Goal: Transaction & Acquisition: Book appointment/travel/reservation

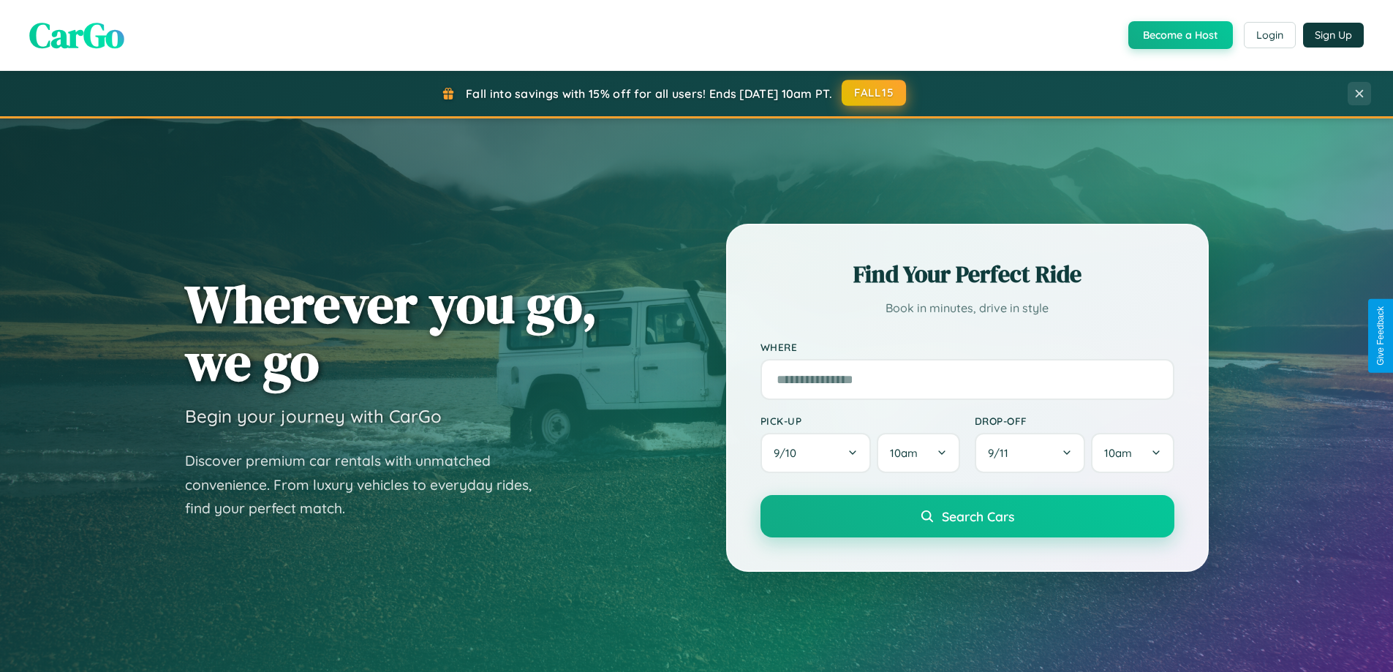
click at [875, 93] on button "FALL15" at bounding box center [874, 93] width 64 height 26
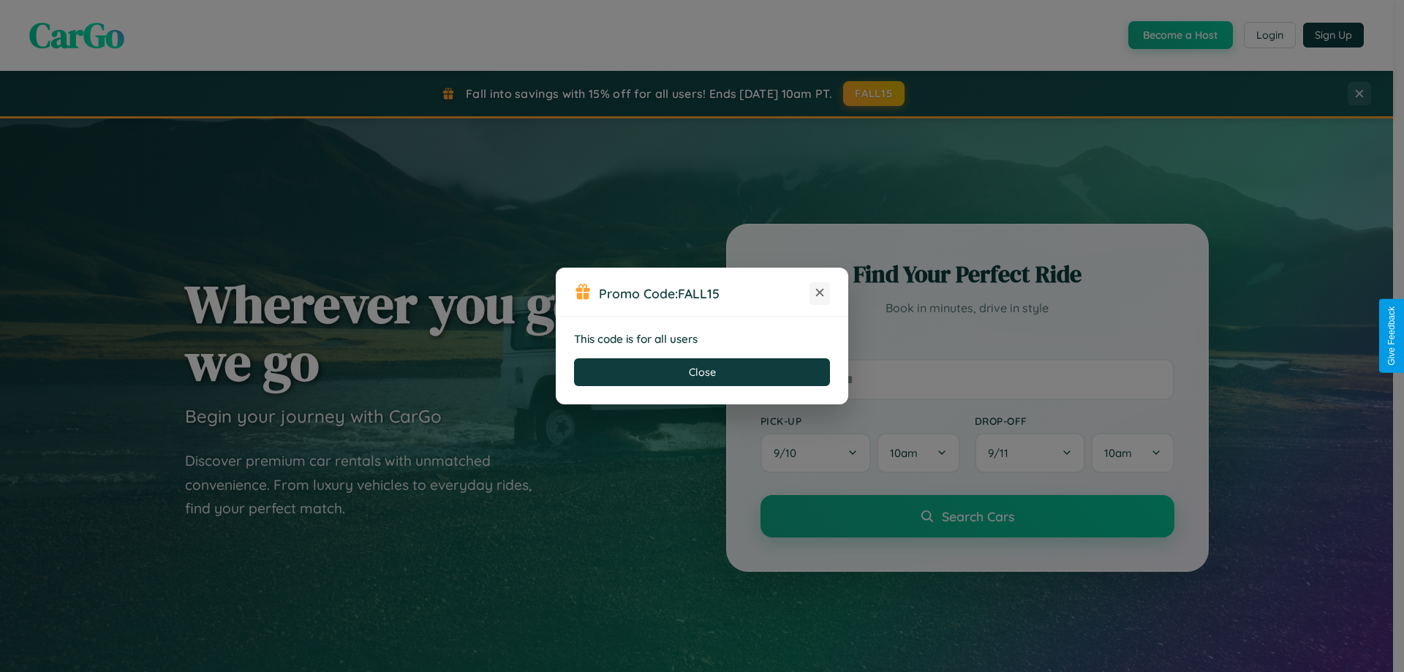
click at [820, 293] on icon at bounding box center [819, 292] width 15 height 15
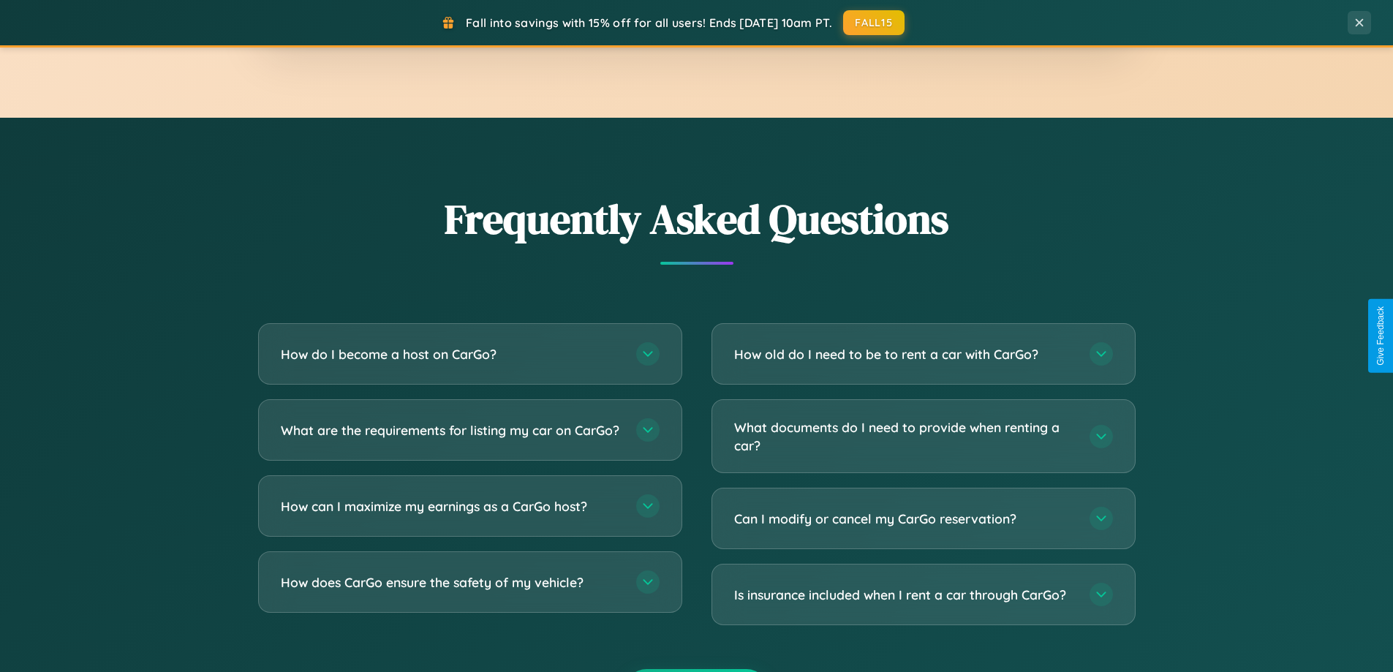
scroll to position [2814, 0]
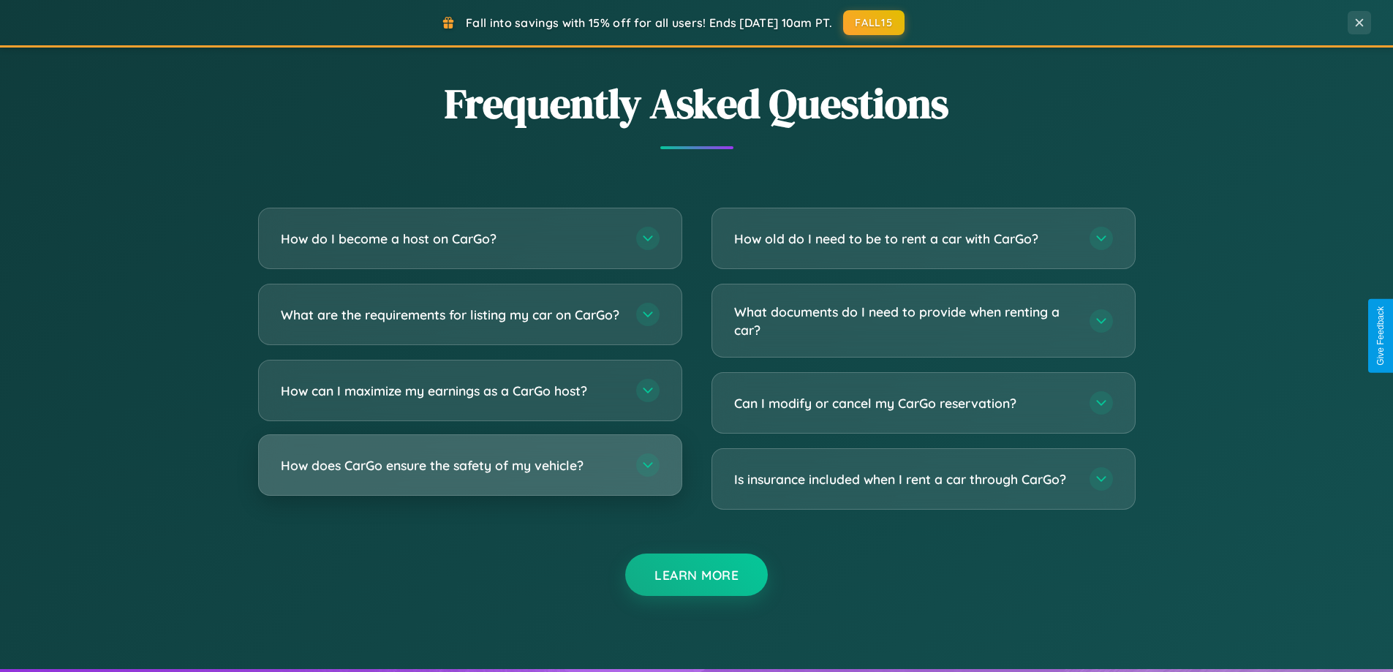
click at [469, 475] on h3 "How does CarGo ensure the safety of my vehicle?" at bounding box center [451, 465] width 341 height 18
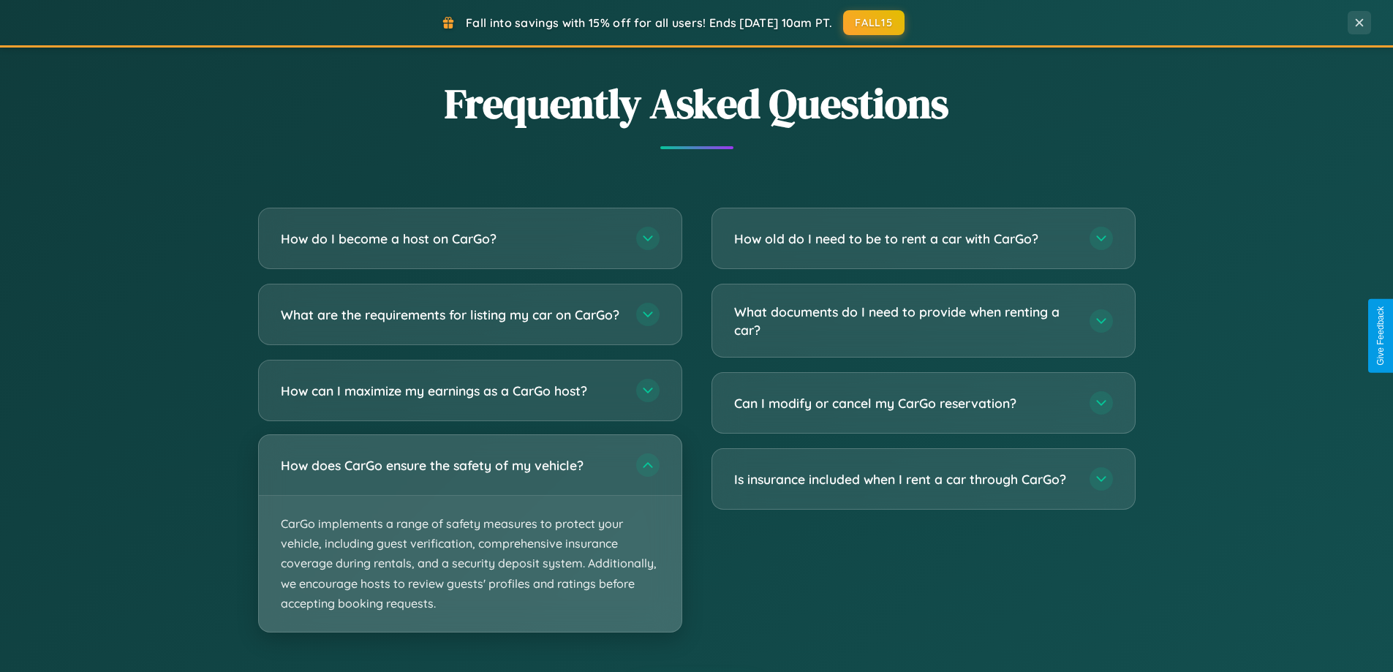
click at [469, 545] on p "CarGo implements a range of safety measures to protect your vehicle, including …" at bounding box center [470, 564] width 423 height 136
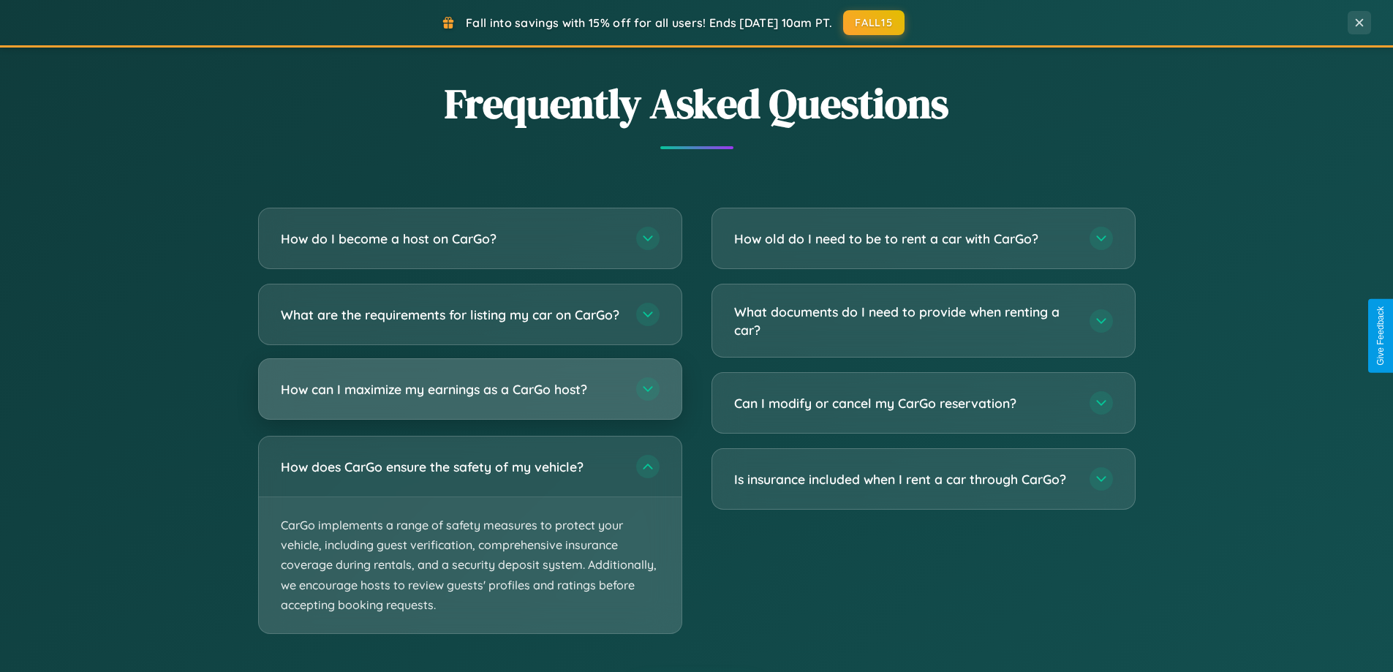
click at [469, 399] on h3 "How can I maximize my earnings as a CarGo host?" at bounding box center [451, 389] width 341 height 18
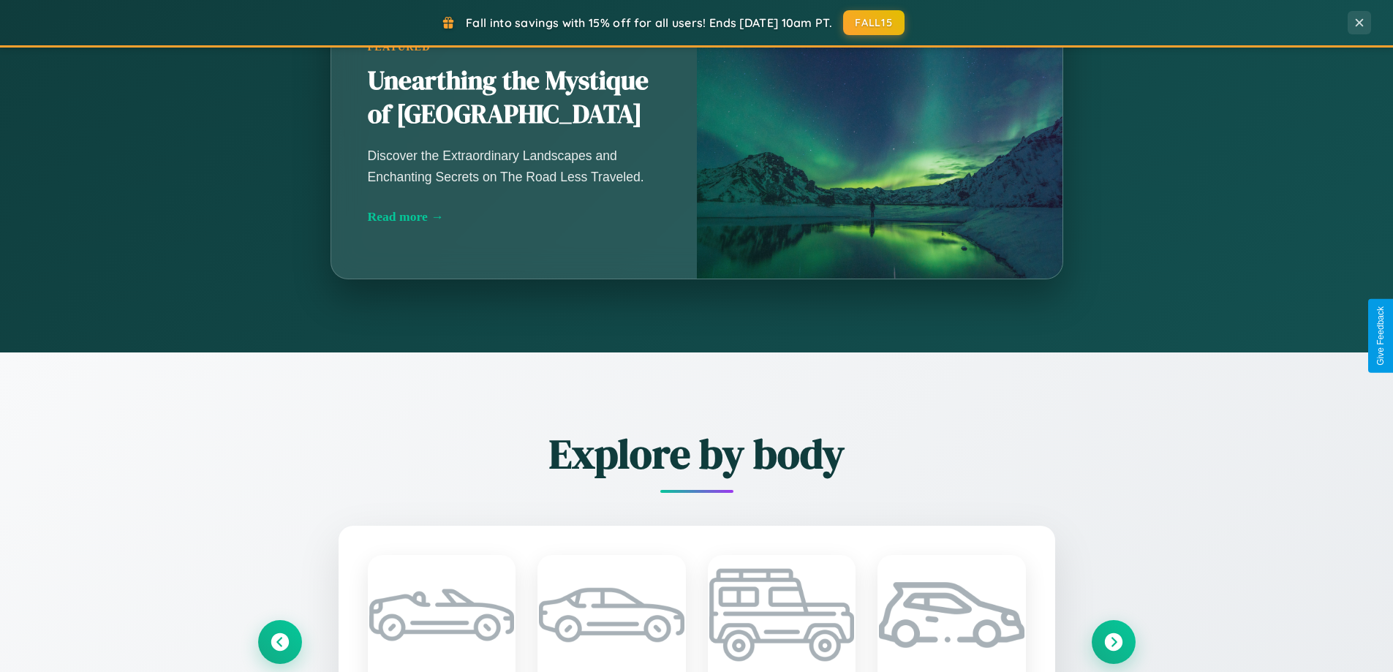
scroll to position [0, 0]
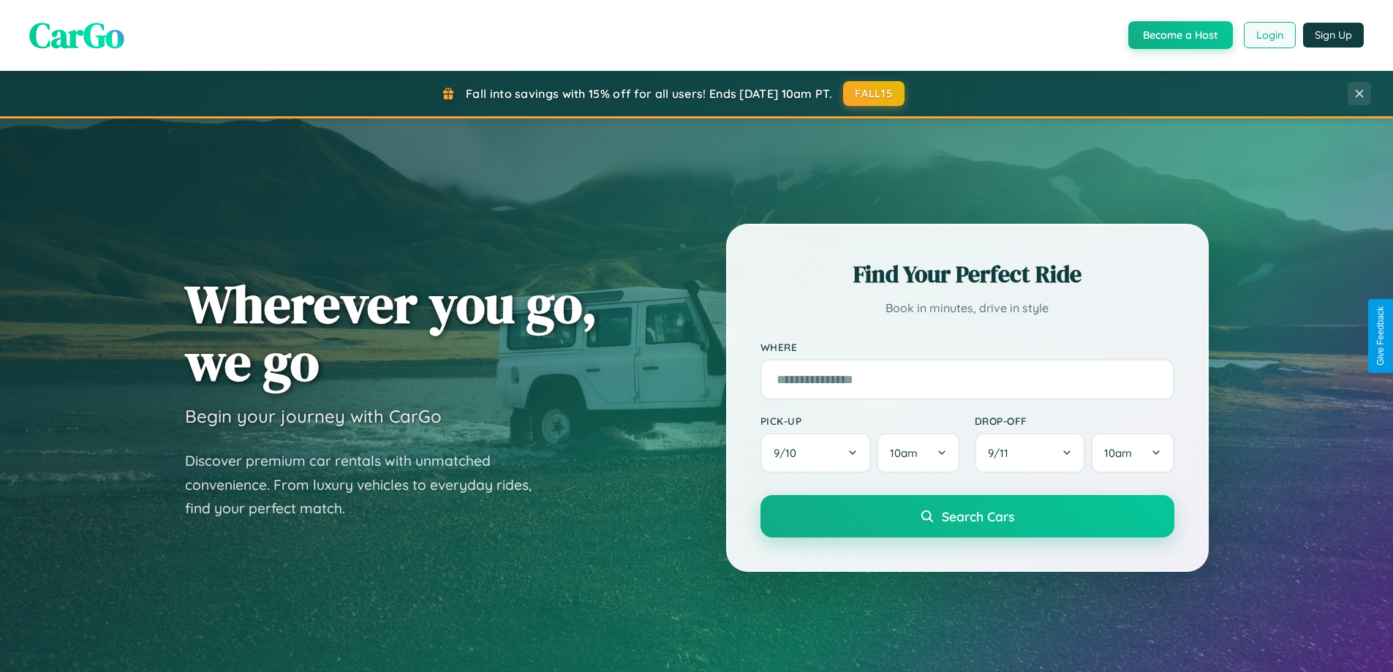
click at [1269, 35] on button "Login" at bounding box center [1270, 35] width 52 height 26
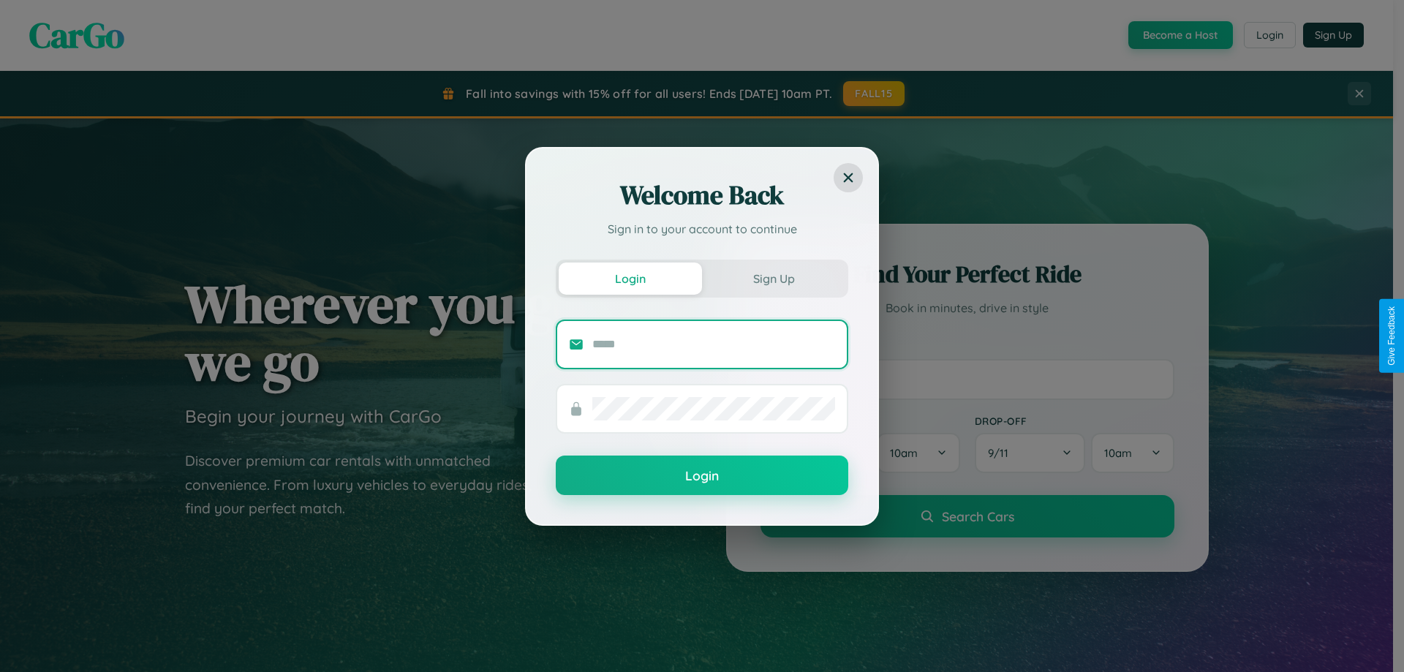
click at [714, 344] on input "text" at bounding box center [713, 344] width 243 height 23
type input "**********"
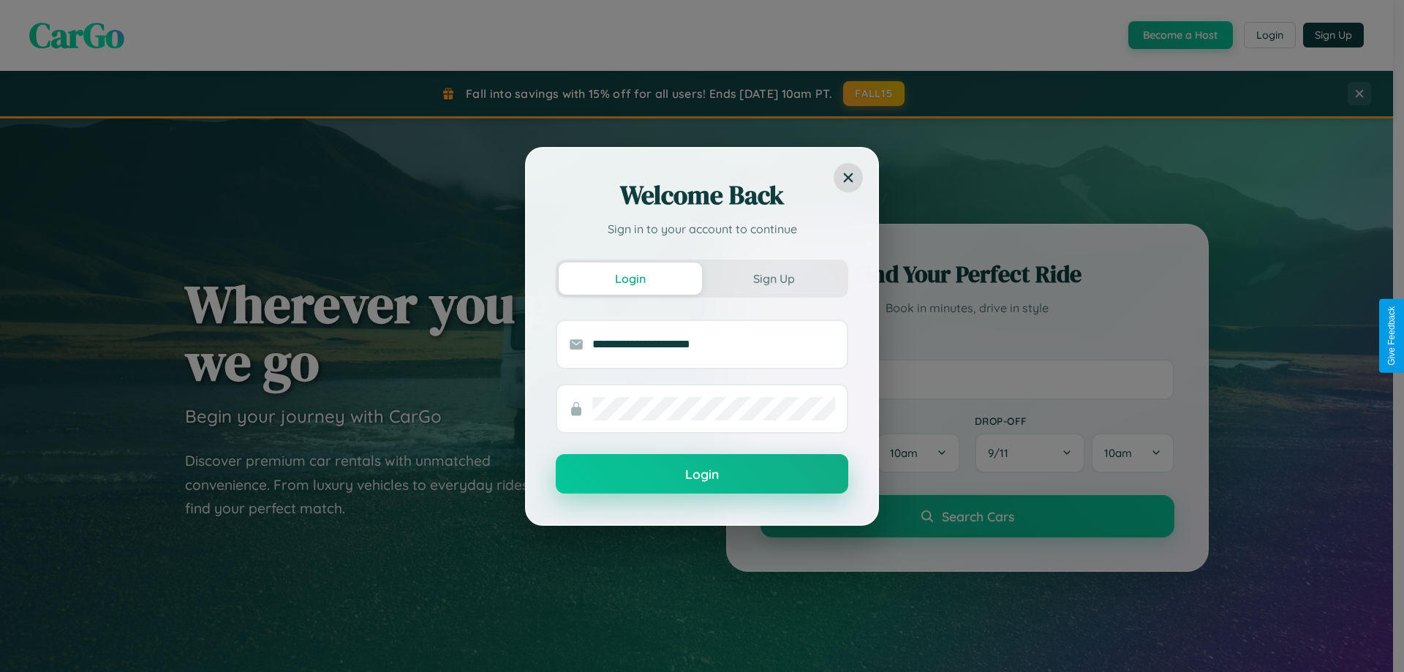
click at [702, 475] on button "Login" at bounding box center [702, 473] width 292 height 39
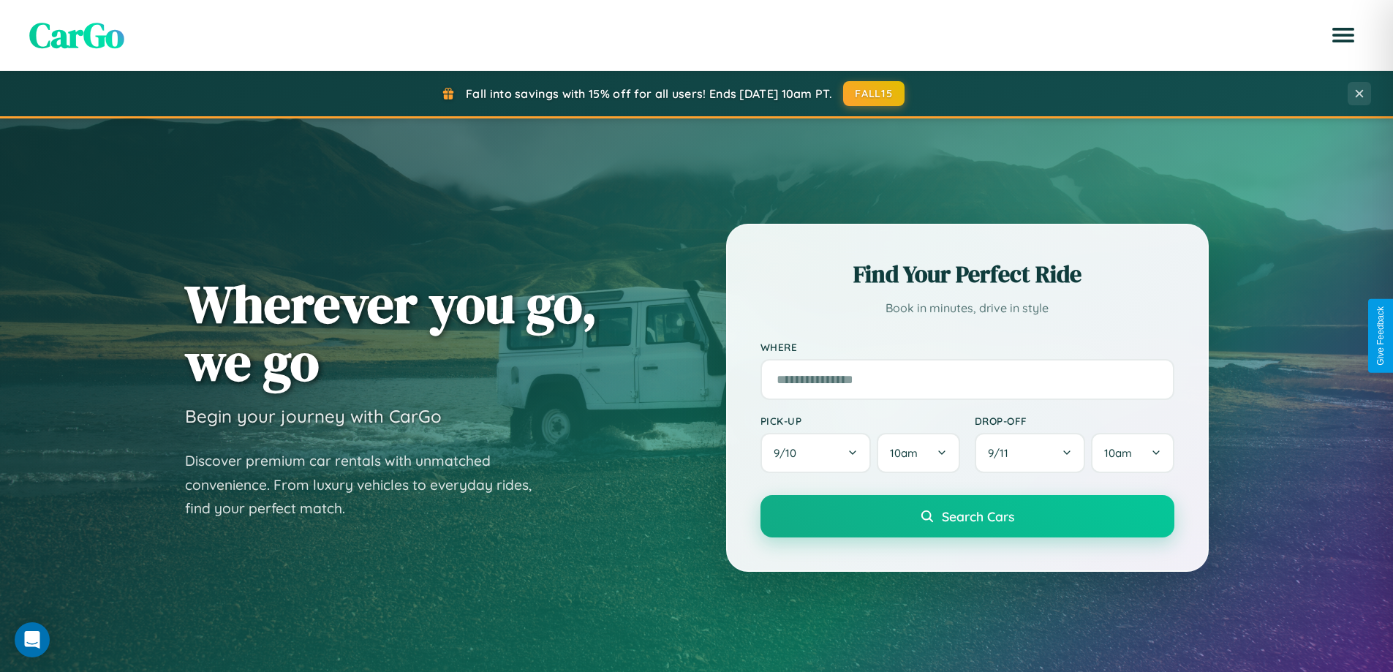
scroll to position [2349, 0]
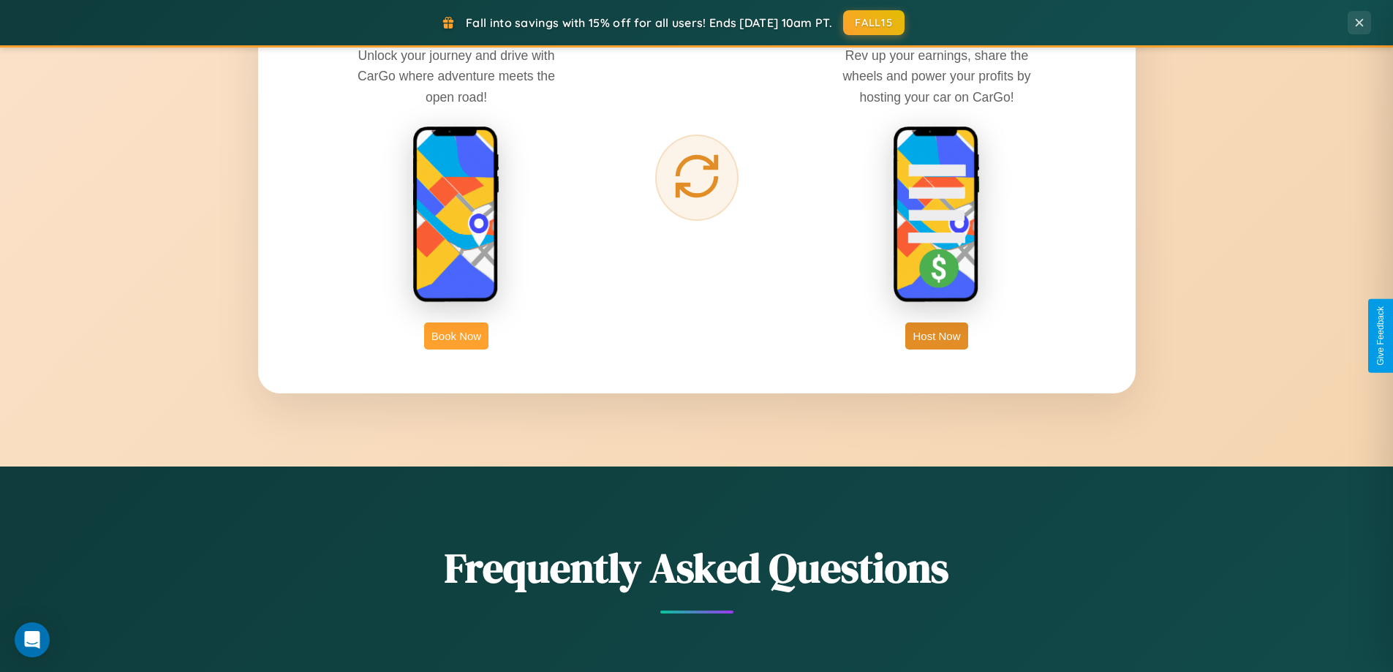
click at [456, 336] on button "Book Now" at bounding box center [456, 335] width 64 height 27
